Goal: Transaction & Acquisition: Obtain resource

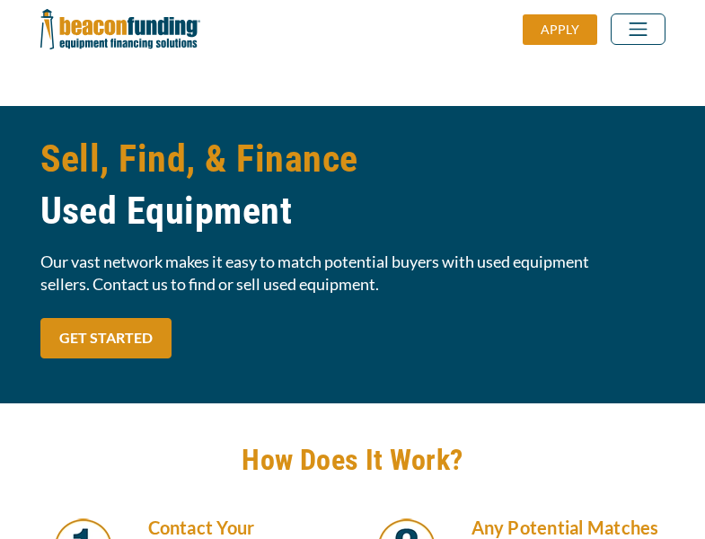
scroll to position [1525, 0]
